Goal: Task Accomplishment & Management: Complete application form

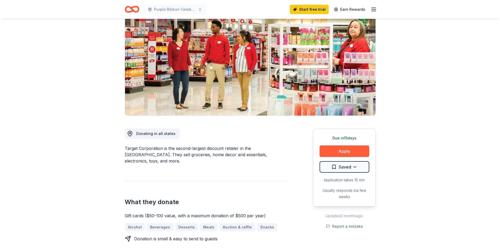
scroll to position [26, 0]
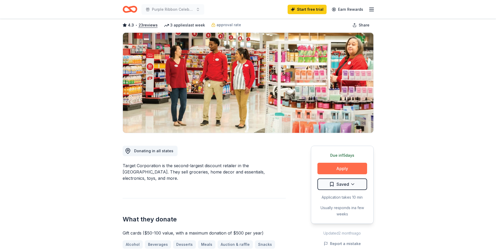
click at [343, 166] on button "Apply" at bounding box center [343, 168] width 50 height 12
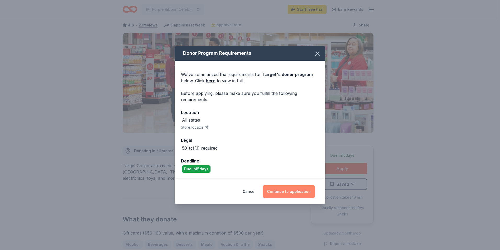
click at [292, 191] on button "Continue to application" at bounding box center [289, 191] width 52 height 13
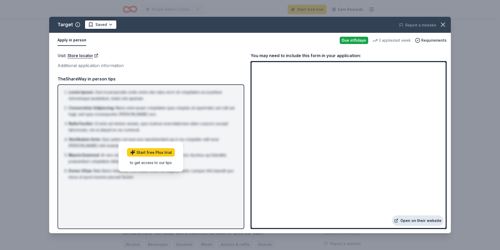
click at [411, 220] on link "Open on their website" at bounding box center [418, 220] width 52 height 10
drag, startPoint x: 411, startPoint y: 220, endPoint x: 420, endPoint y: 213, distance: 11.5
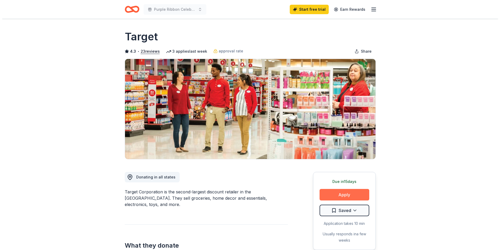
scroll to position [26, 0]
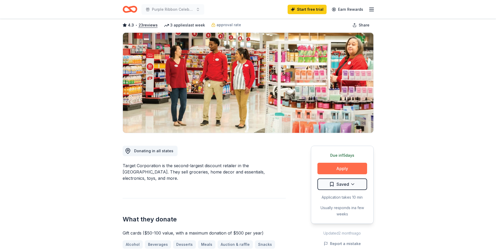
click at [339, 169] on button "Apply" at bounding box center [343, 168] width 50 height 12
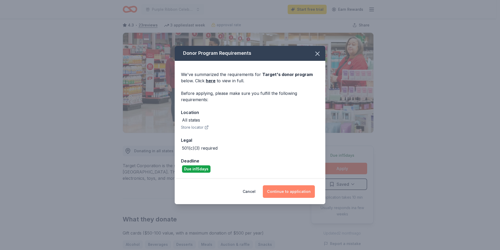
drag, startPoint x: 288, startPoint y: 191, endPoint x: 341, endPoint y: 146, distance: 69.8
click at [290, 189] on button "Continue to application" at bounding box center [289, 191] width 52 height 13
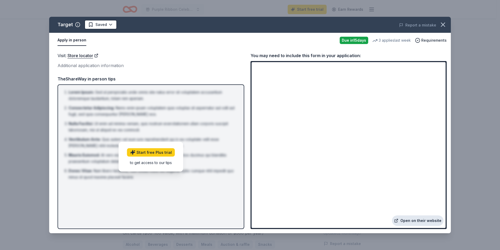
click at [414, 220] on link "Open on their website" at bounding box center [418, 220] width 52 height 10
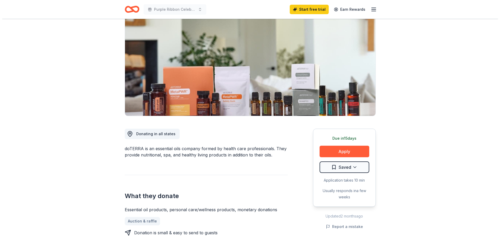
scroll to position [52, 0]
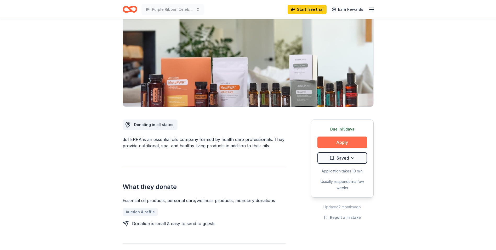
click at [342, 143] on button "Apply" at bounding box center [343, 142] width 50 height 12
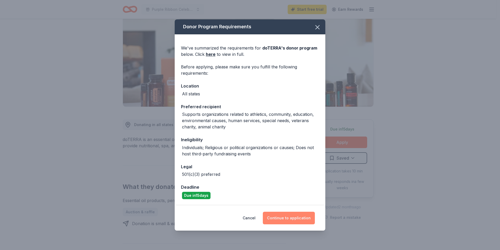
click at [285, 217] on button "Continue to application" at bounding box center [289, 217] width 52 height 13
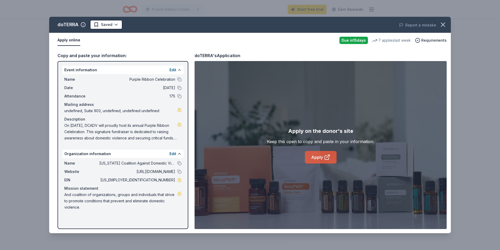
click at [320, 157] on link "Apply" at bounding box center [321, 157] width 32 height 13
